Goal: Task Accomplishment & Management: Use online tool/utility

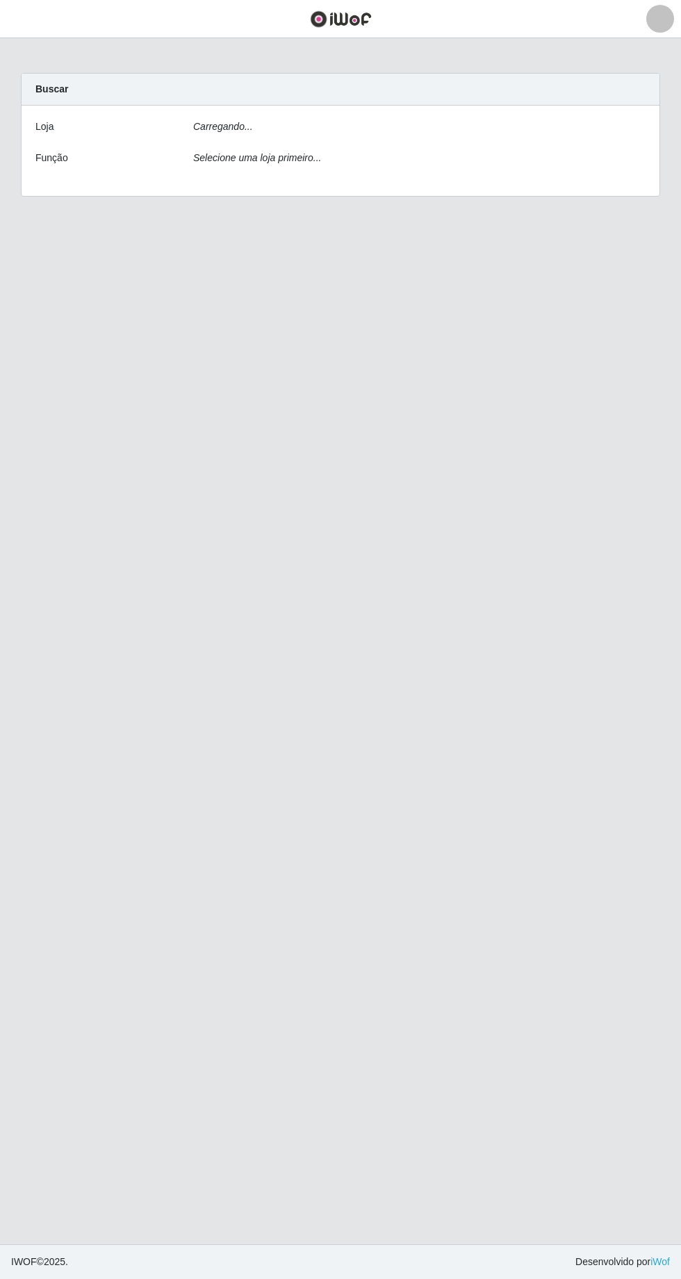
click at [605, 158] on div "Selecione uma loja primeiro..." at bounding box center [419, 161] width 473 height 20
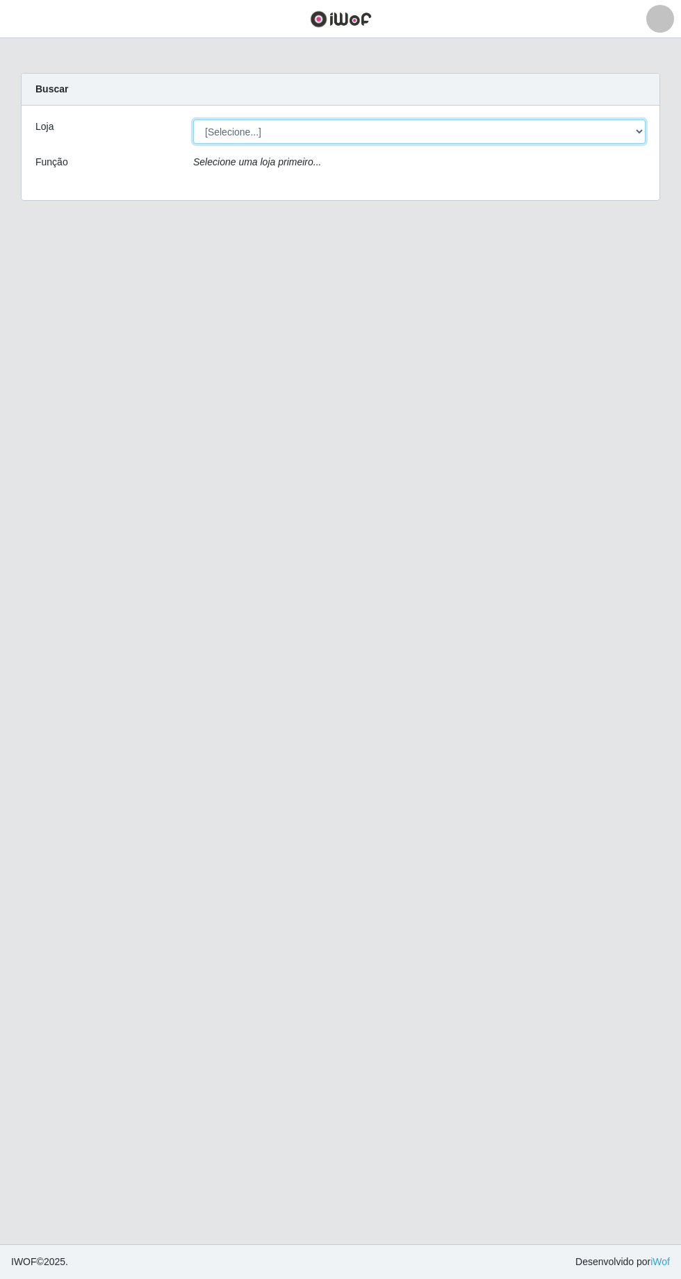
click at [641, 142] on select "[Selecione...] Extrabom - [GEOGRAPHIC_DATA] 28 [GEOGRAPHIC_DATA]" at bounding box center [419, 132] width 452 height 24
select select "456"
click at [193, 120] on select "[Selecione...] Extrabom - [GEOGRAPHIC_DATA] 28 [GEOGRAPHIC_DATA]" at bounding box center [419, 132] width 452 height 24
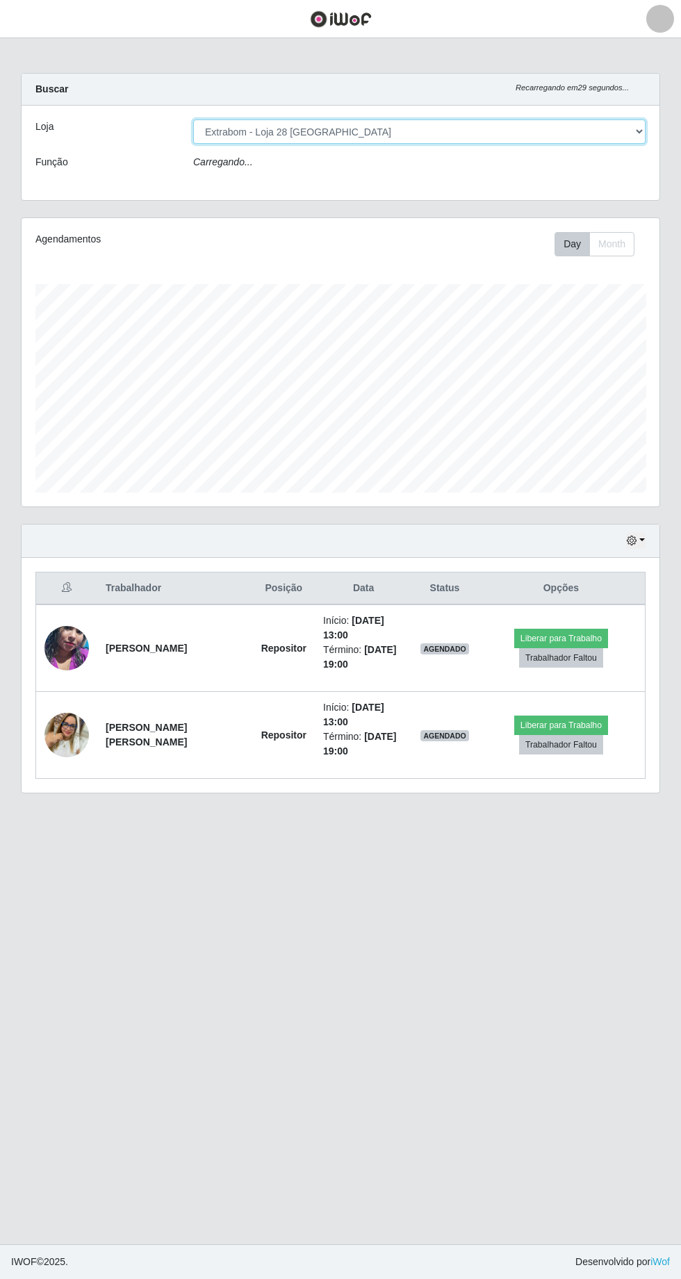
scroll to position [288, 638]
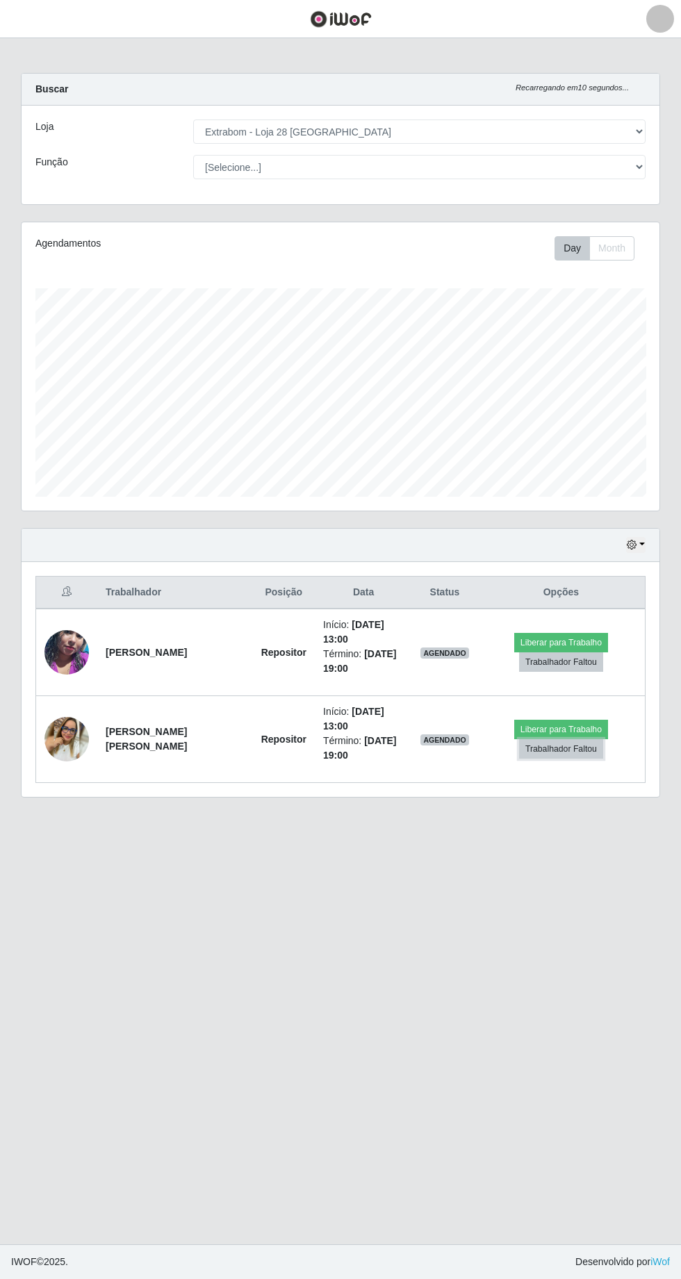
click at [548, 744] on button "Trabalhador Faltou" at bounding box center [561, 748] width 84 height 19
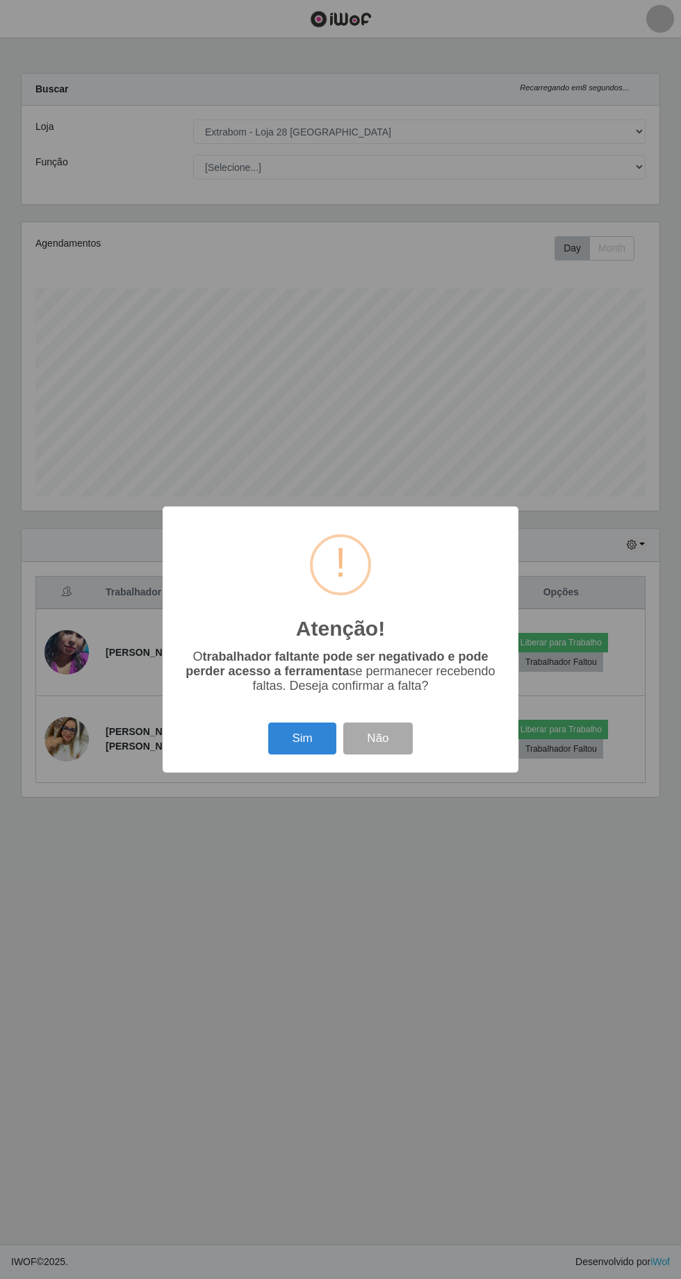
click at [300, 734] on button "Sim" at bounding box center [301, 739] width 67 height 33
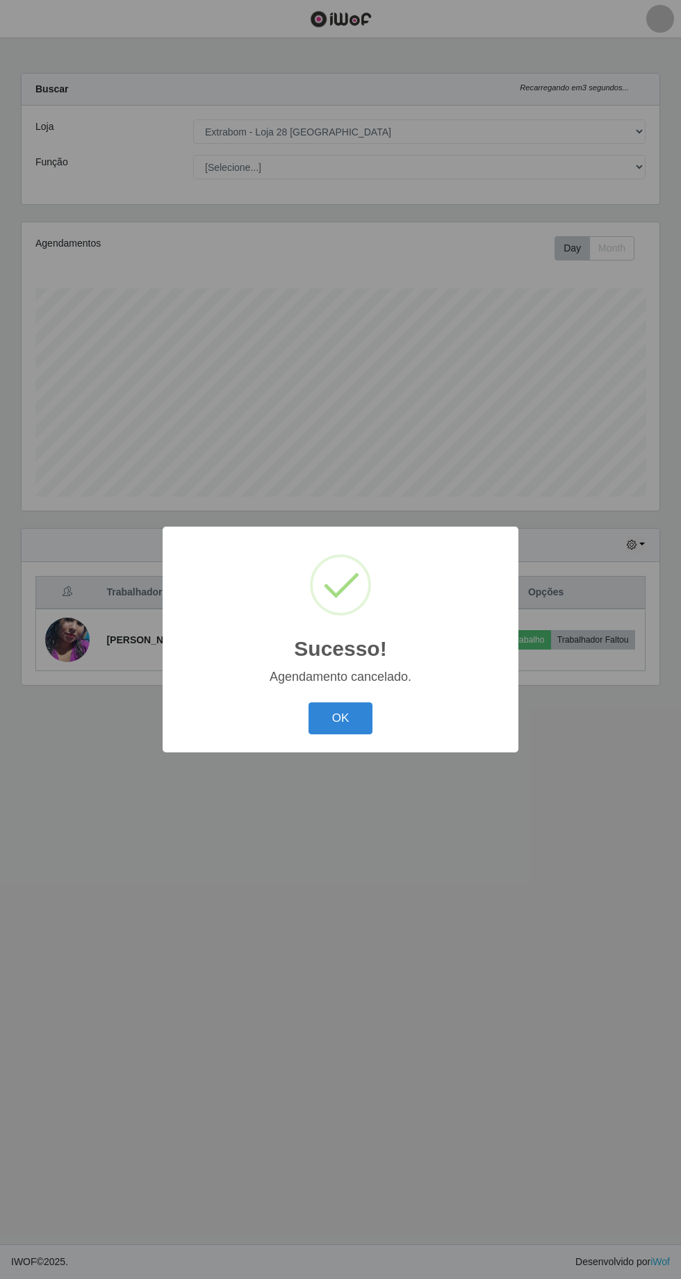
click at [344, 721] on button "OK" at bounding box center [341, 718] width 65 height 33
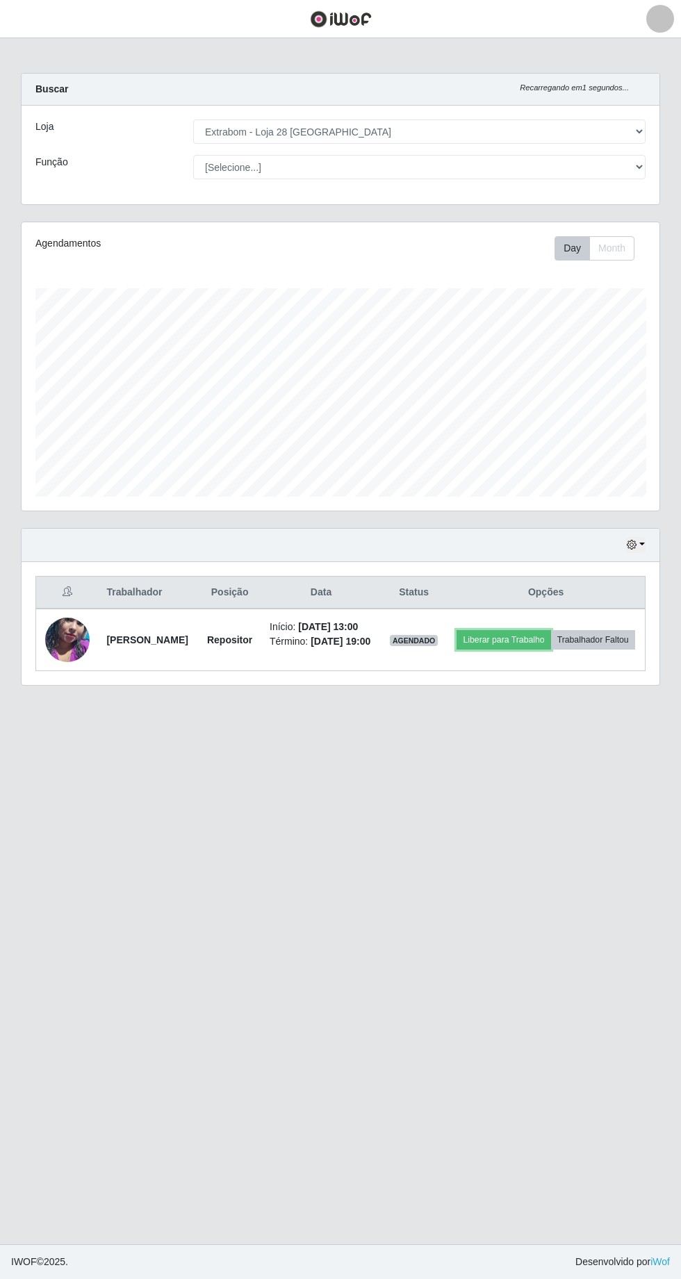
click at [545, 635] on button "Liberar para Trabalho" at bounding box center [504, 639] width 94 height 19
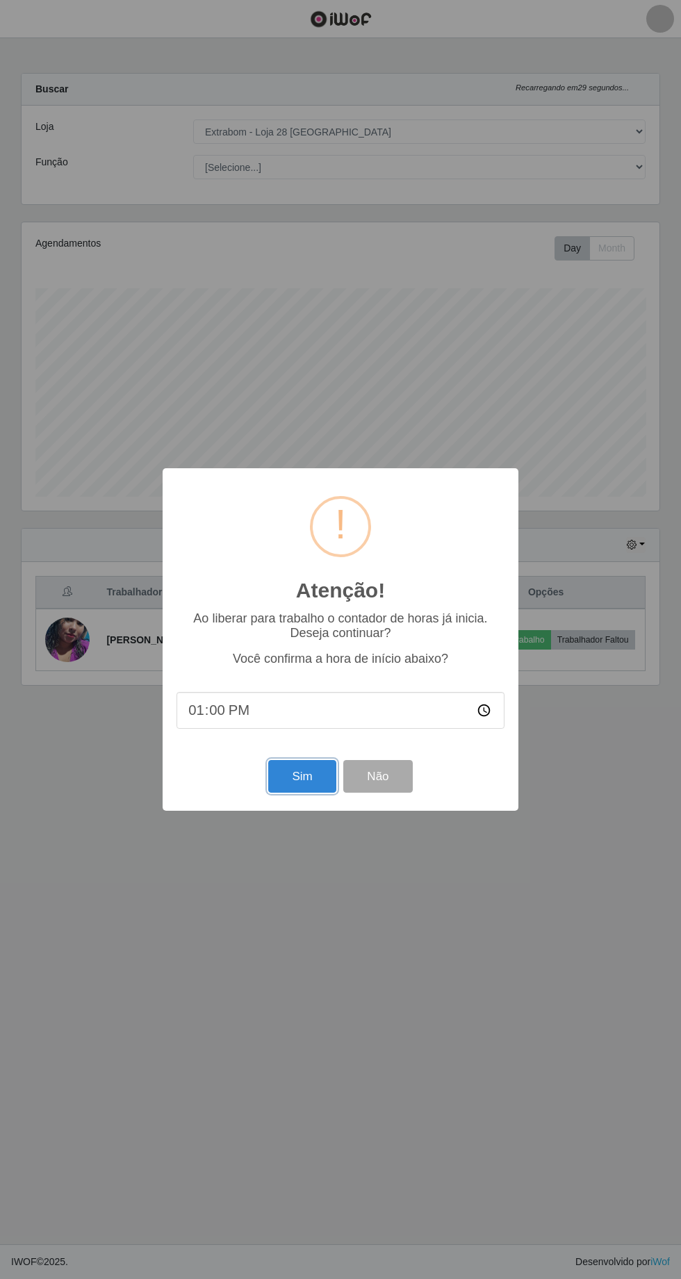
click at [291, 784] on button "Sim" at bounding box center [301, 776] width 67 height 33
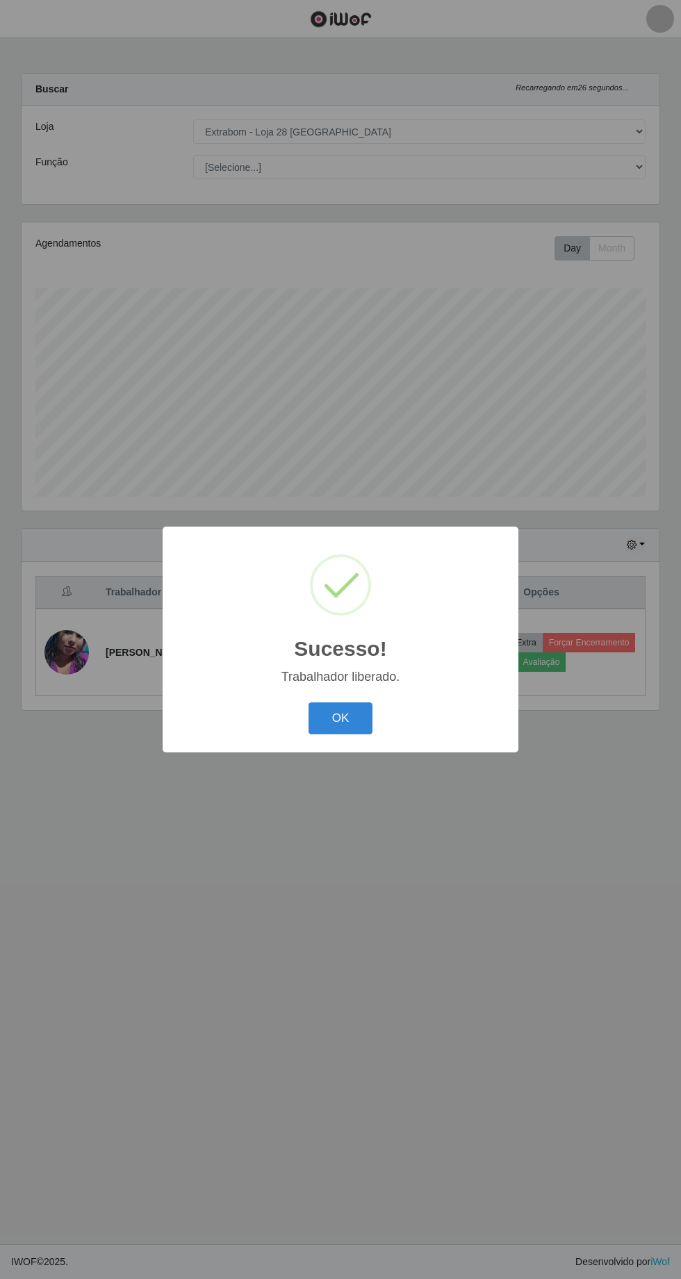
click at [340, 720] on button "OK" at bounding box center [341, 718] width 65 height 33
